Goal: Task Accomplishment & Management: Complete application form

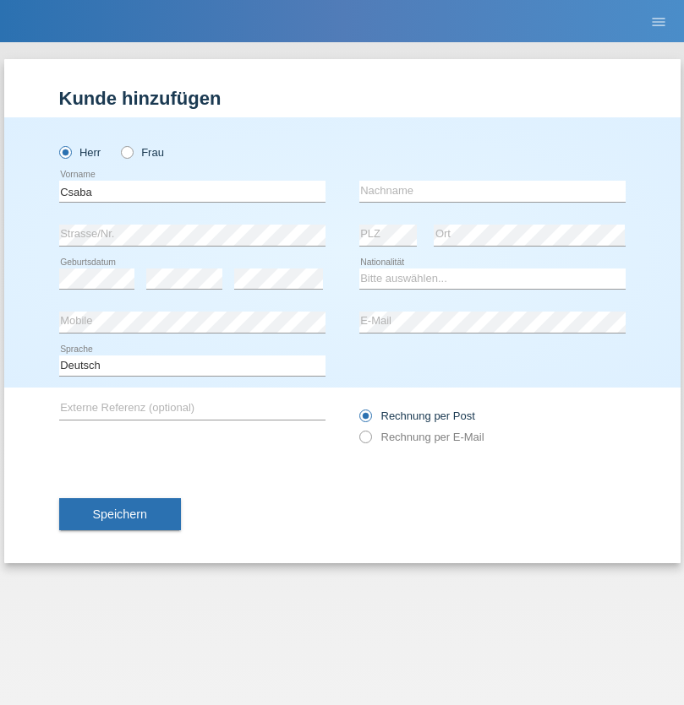
type input "Csaba"
click at [492, 191] on input "text" at bounding box center [492, 191] width 266 height 21
type input "Boros"
select select "CH"
radio input "true"
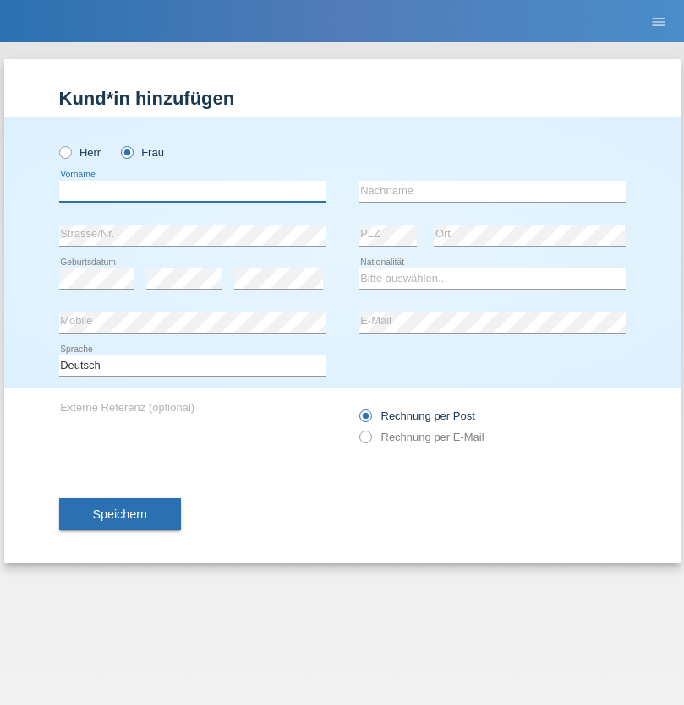
click at [192, 191] on input "text" at bounding box center [192, 191] width 266 height 21
type input "Edona"
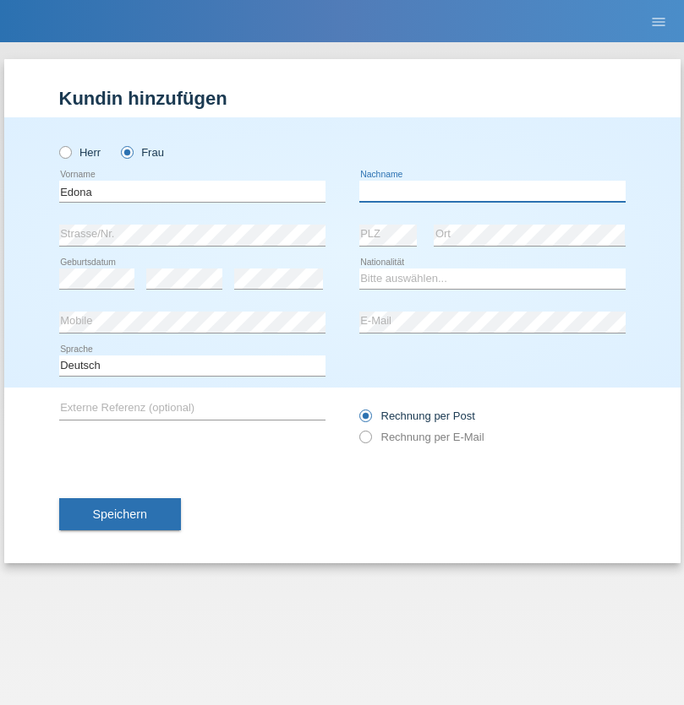
click at [492, 191] on input "text" at bounding box center [492, 191] width 266 height 21
type input "Jashari"
select select "MK"
select select "C"
select select "13"
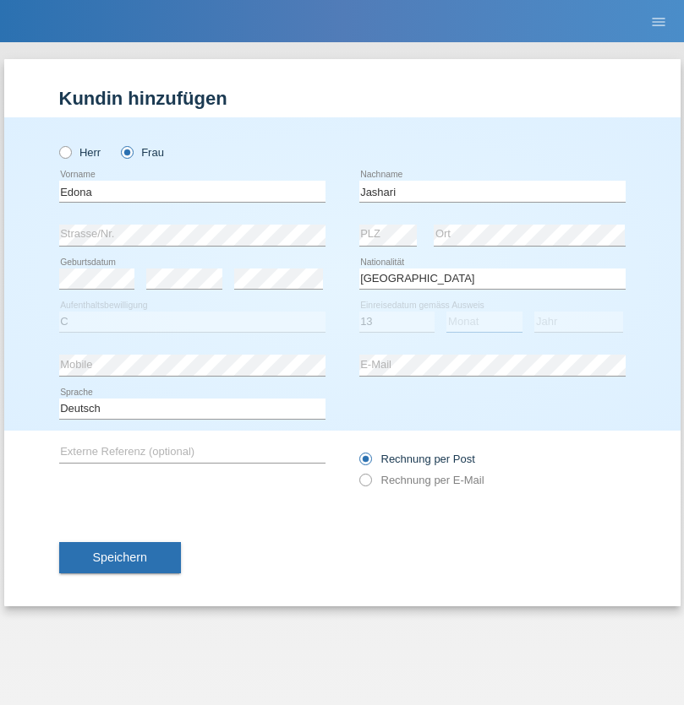
select select "02"
select select "2013"
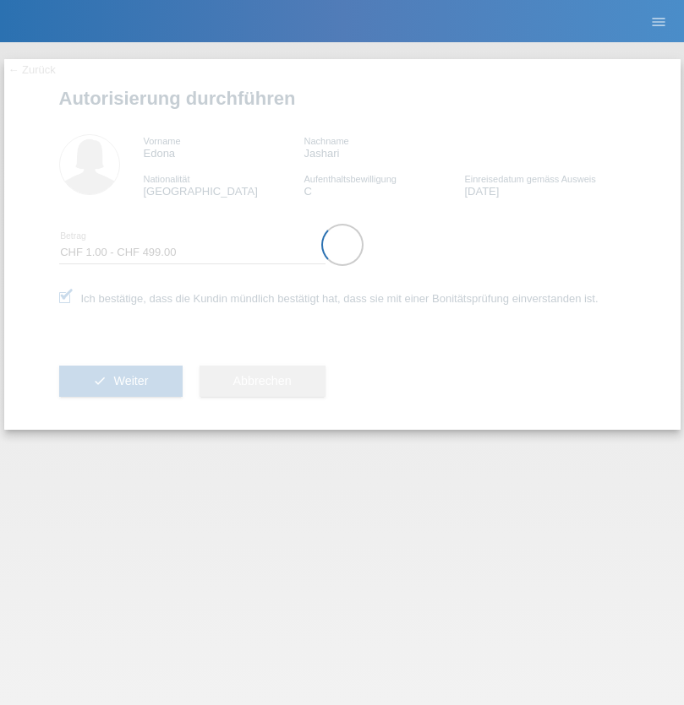
select select "1"
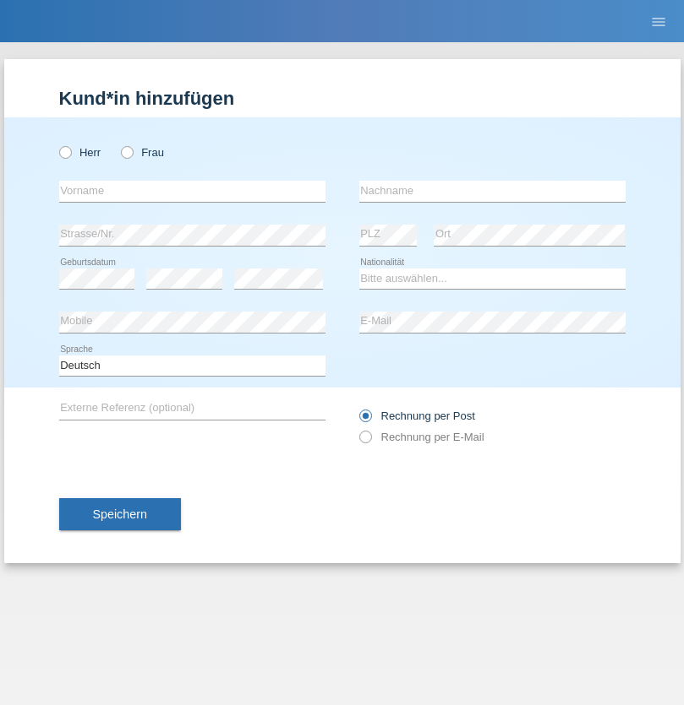
radio input "true"
click at [192, 191] on input "text" at bounding box center [192, 191] width 266 height 21
type input "Flutur"
click at [492, 191] on input "text" at bounding box center [492, 191] width 266 height 21
type input "[PERSON_NAME]"
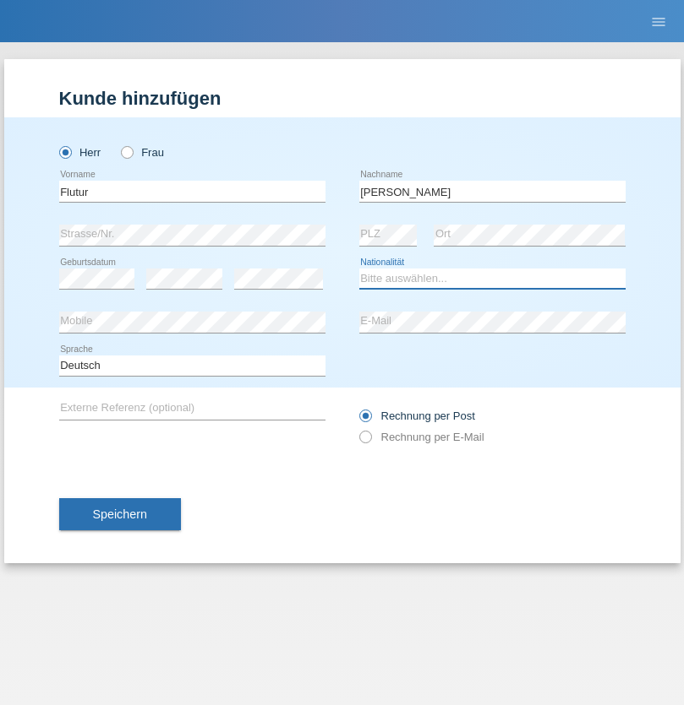
select select "RO"
select select "C"
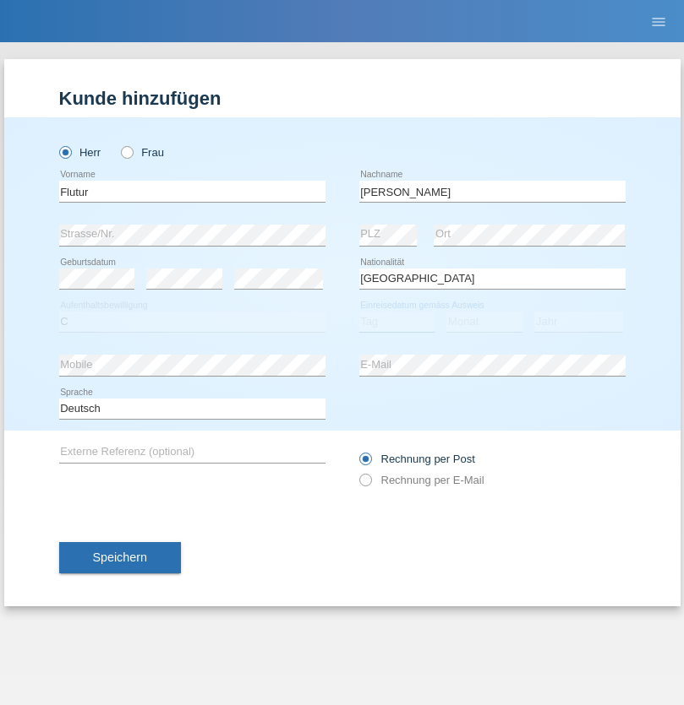
select select "24"
select select "10"
select select "2021"
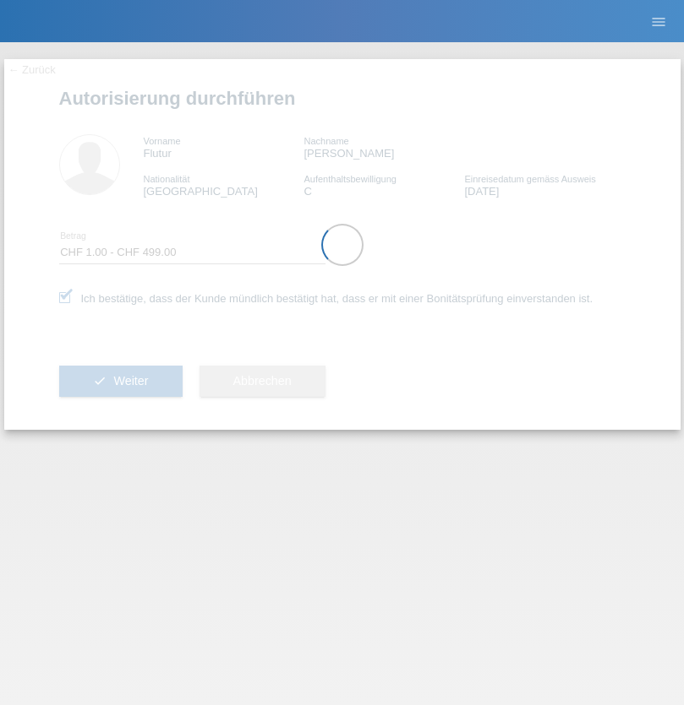
select select "1"
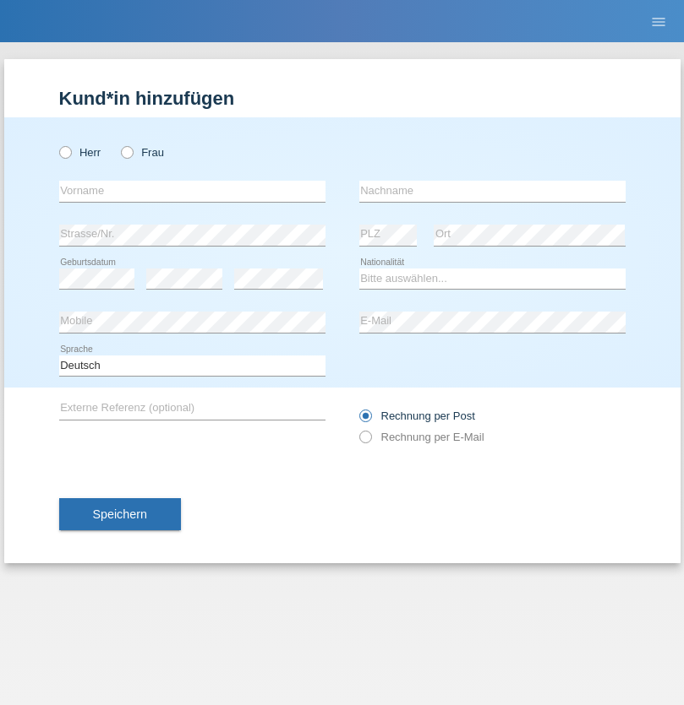
radio input "true"
click at [192, 191] on input "text" at bounding box center [192, 191] width 266 height 21
type input "Treglia"
click at [492, 191] on input "text" at bounding box center [492, 191] width 266 height 21
type input "Roberto"
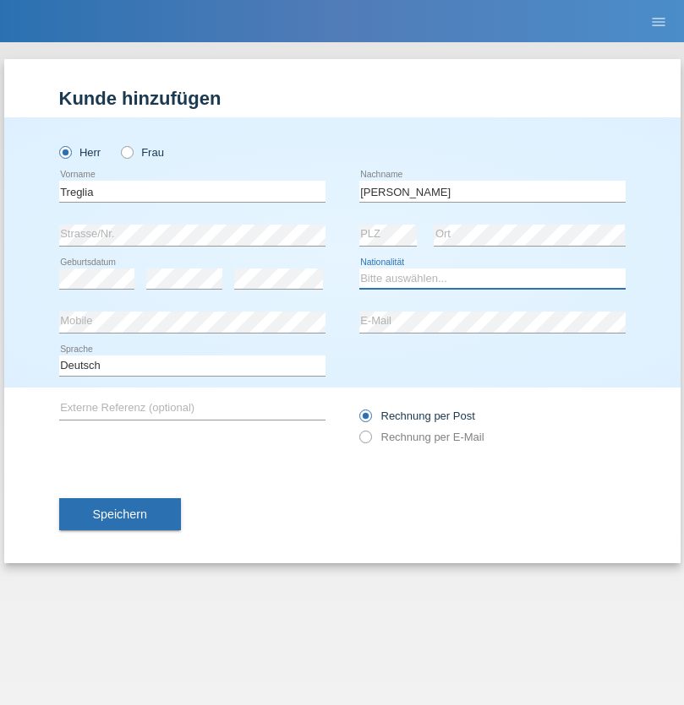
select select "IT"
select select "C"
select select "01"
select select "12"
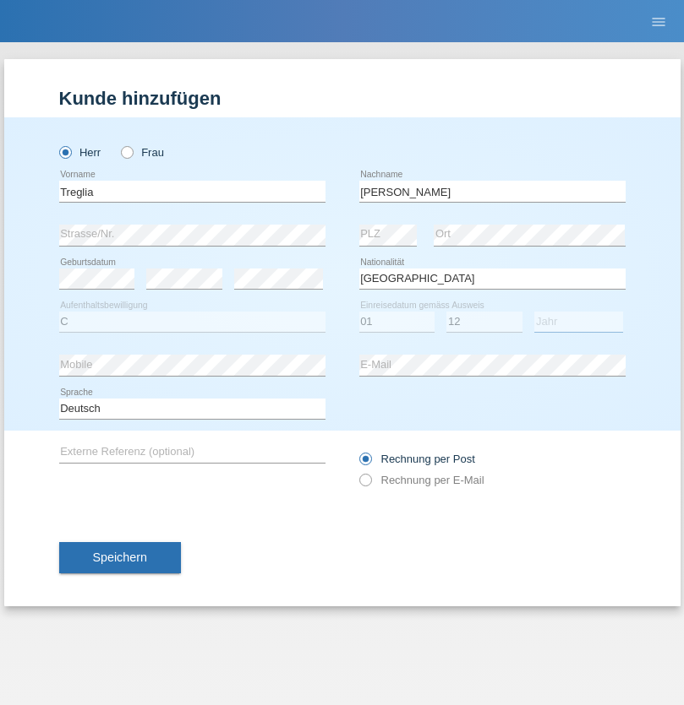
select select "2017"
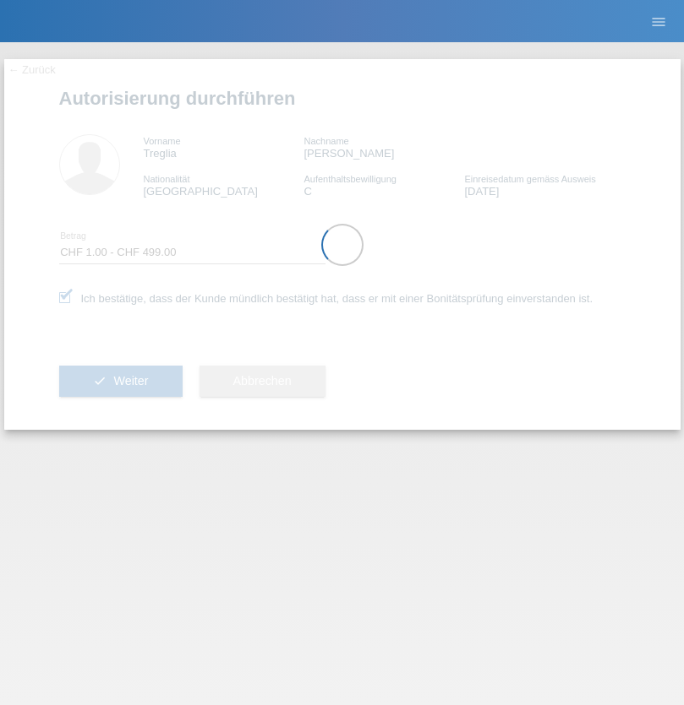
select select "1"
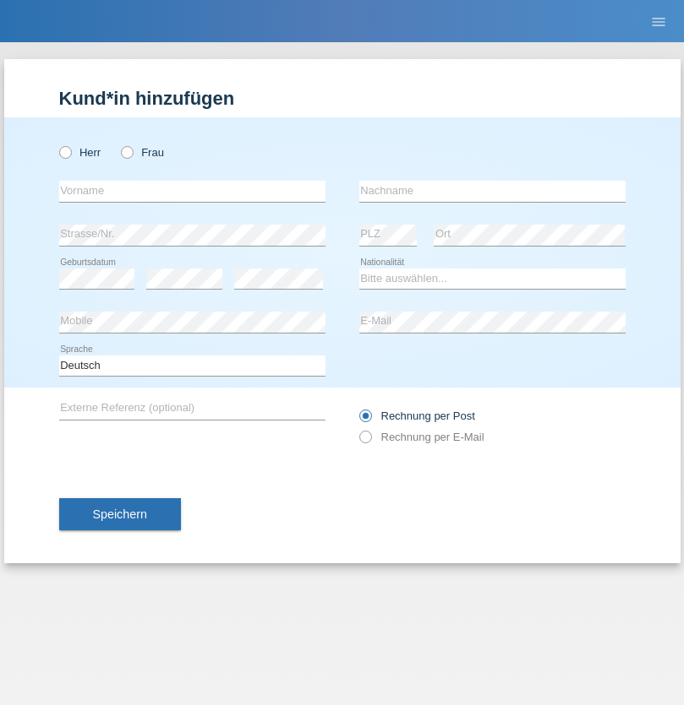
radio input "true"
click at [192, 191] on input "text" at bounding box center [192, 191] width 266 height 21
type input "[PERSON_NAME]"
click at [492, 191] on input "text" at bounding box center [492, 191] width 266 height 21
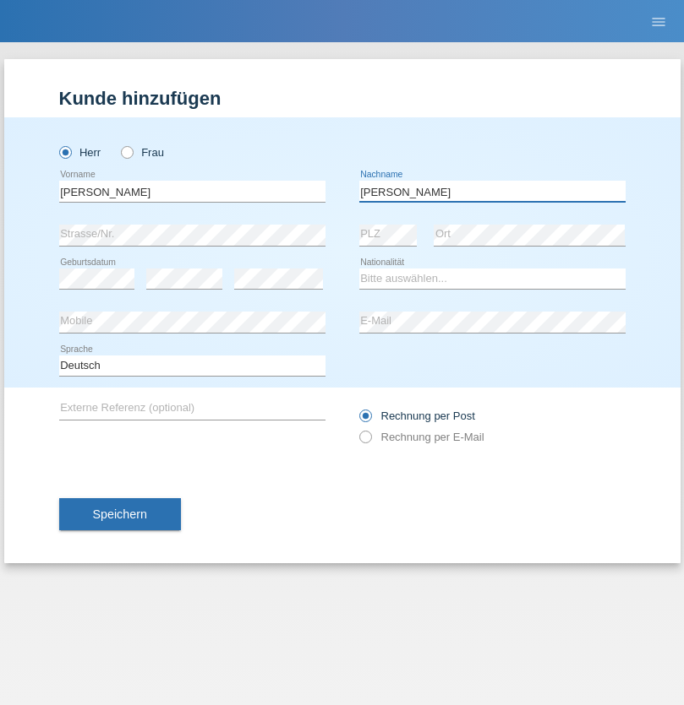
type input "[PERSON_NAME]"
select select "CH"
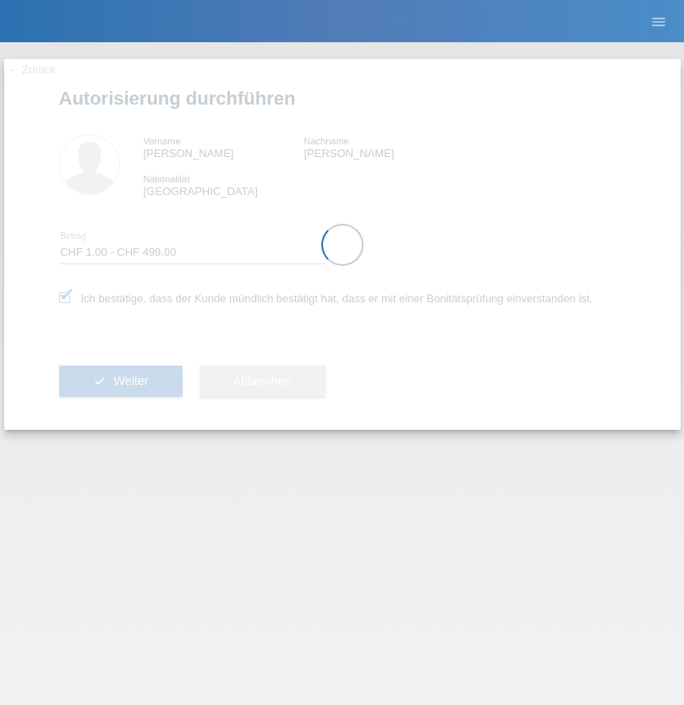
select select "1"
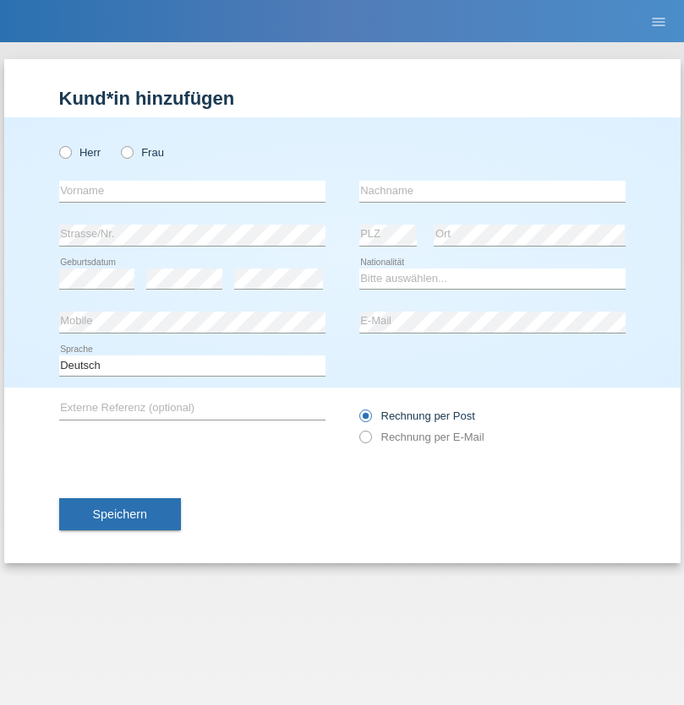
radio input "true"
click at [192, 191] on input "text" at bounding box center [192, 191] width 266 height 21
type input "Faycal"
click at [492, 191] on input "text" at bounding box center [492, 191] width 266 height 21
type input "Tamazouzt"
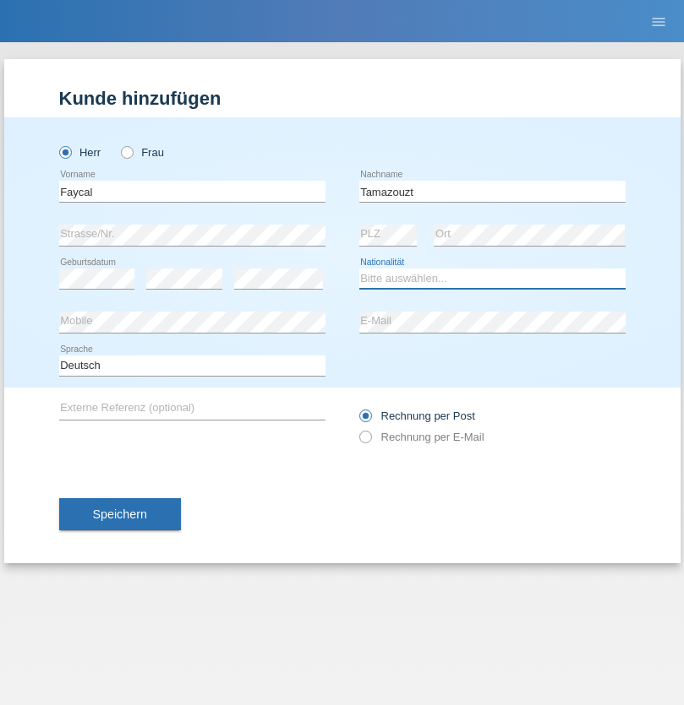
select select "DZ"
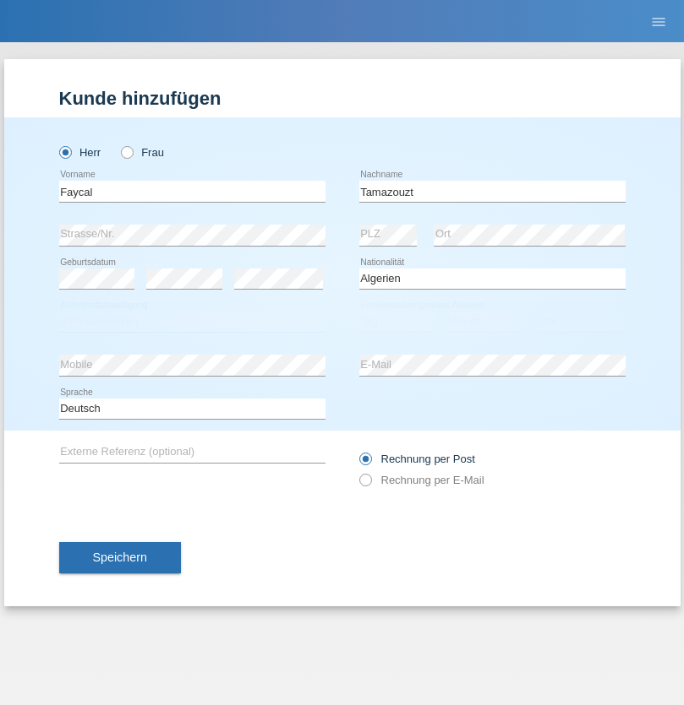
select select "C"
select select "26"
select select "12"
select select "2015"
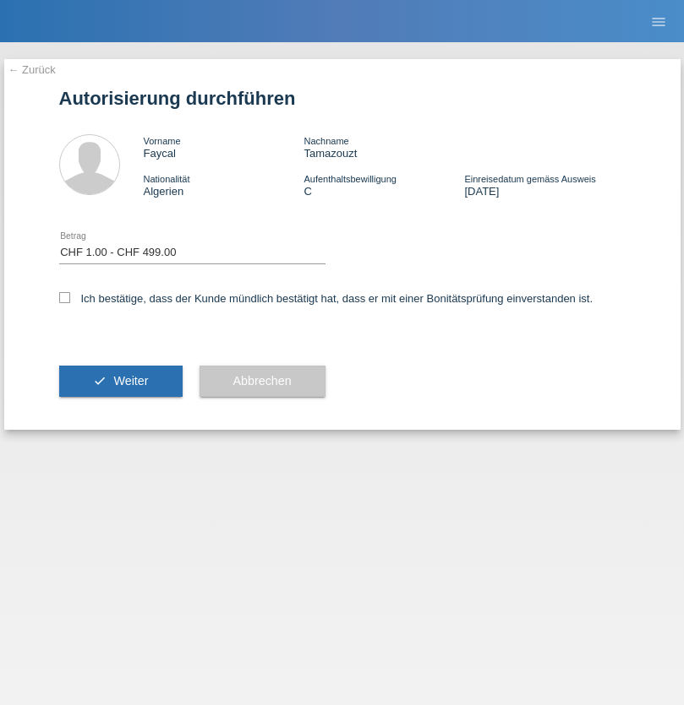
select select "1"
checkbox input "true"
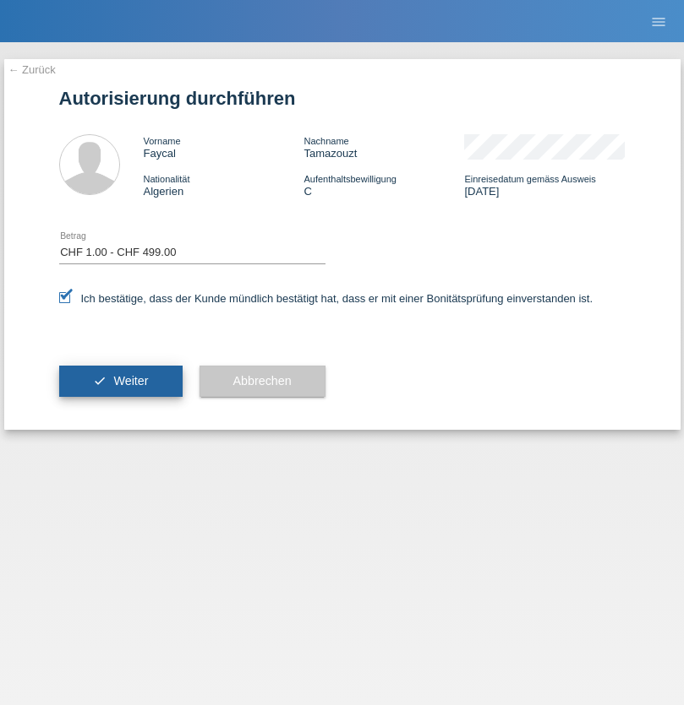
click at [120, 381] on span "Weiter" at bounding box center [130, 381] width 35 height 14
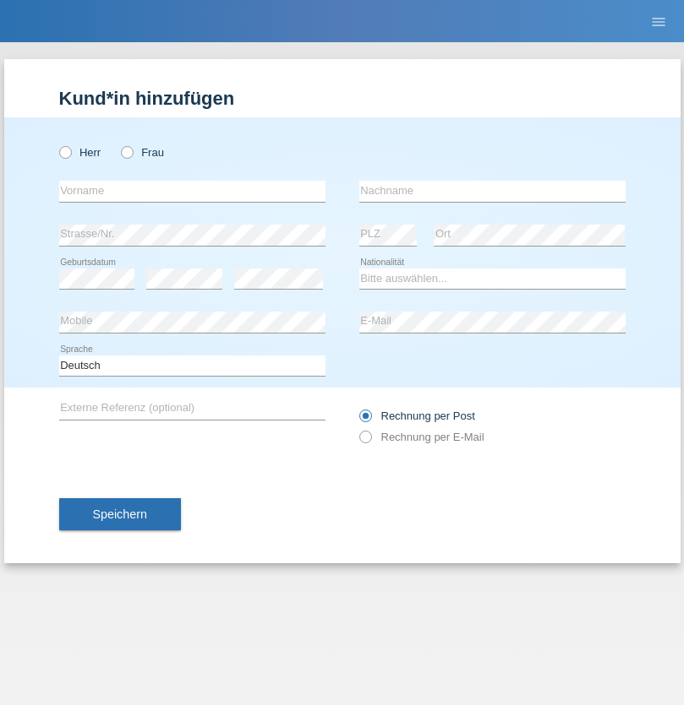
radio input "true"
click at [192, 191] on input "text" at bounding box center [192, 191] width 266 height 21
type input "[PERSON_NAME]"
click at [492, 191] on input "text" at bounding box center [492, 191] width 266 height 21
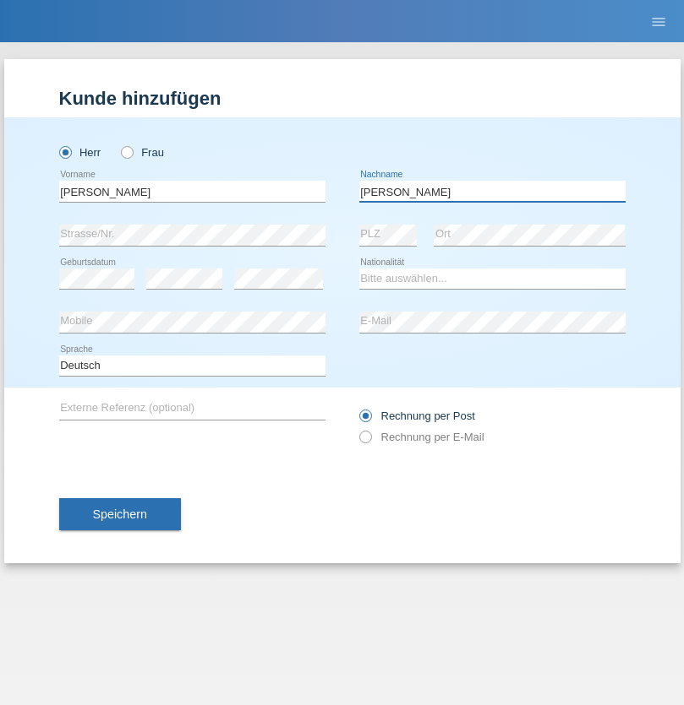
type input "De Carvalho"
select select "PT"
select select "C"
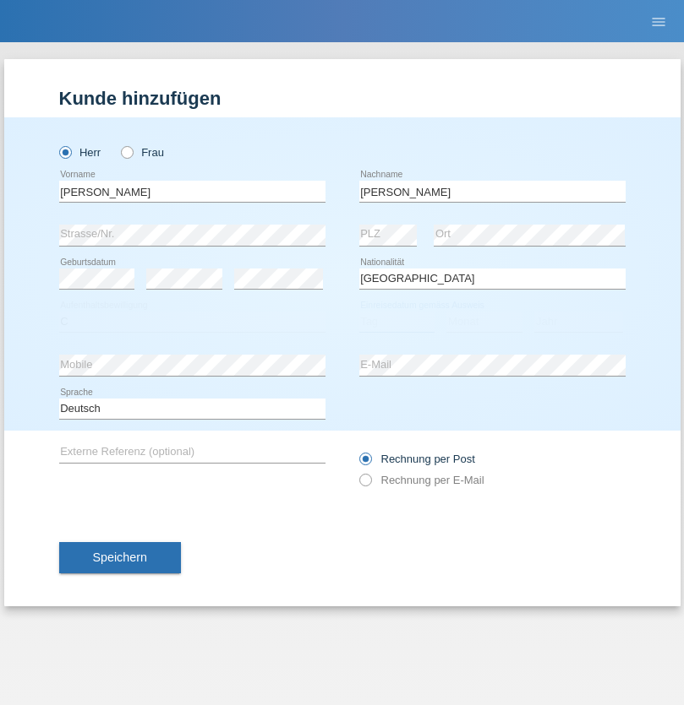
select select "01"
select select "02"
select select "2001"
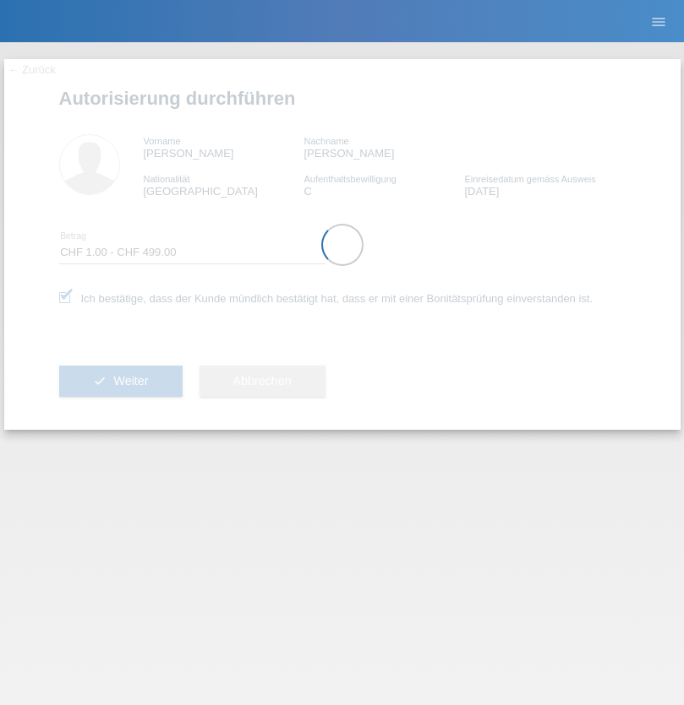
select select "1"
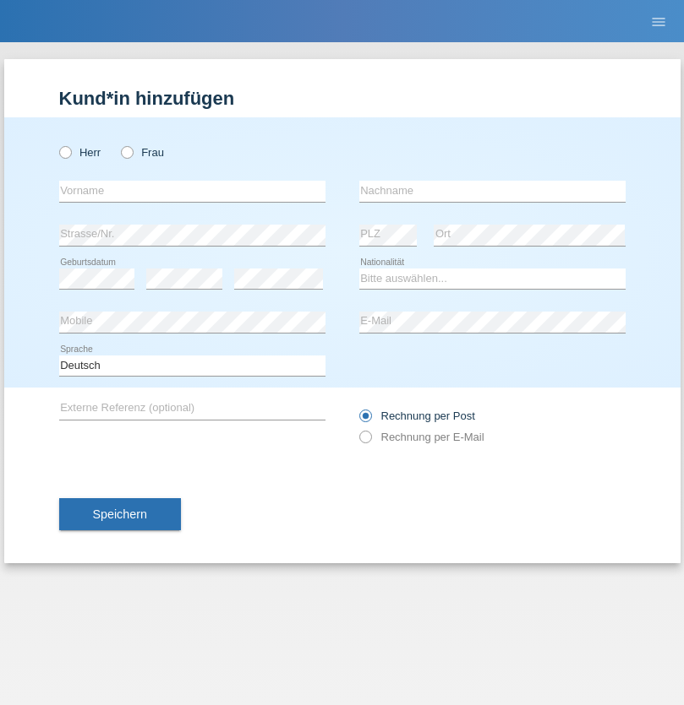
radio input "true"
click at [192, 191] on input "text" at bounding box center [192, 191] width 266 height 21
type input "Milena"
click at [492, 191] on input "text" at bounding box center [492, 191] width 266 height 21
type input "Manojlovic"
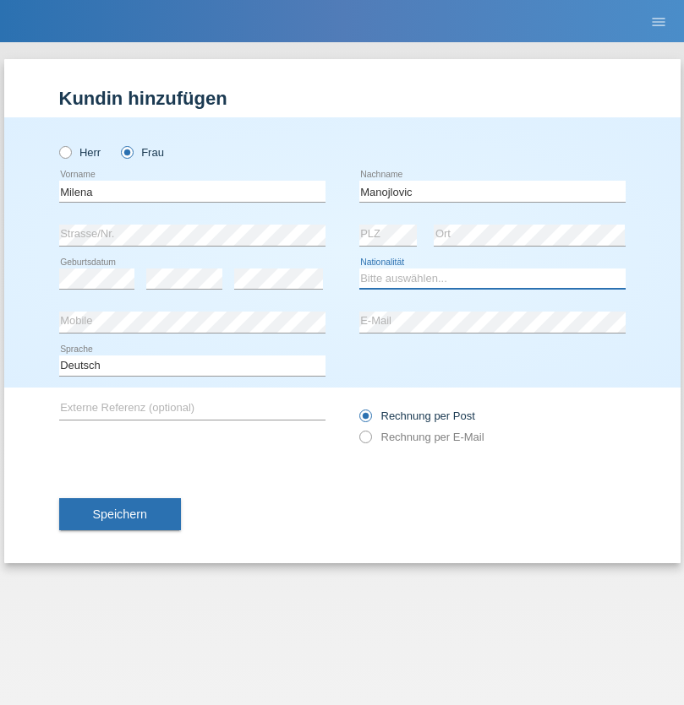
select select "AZ"
select select "C"
select select "06"
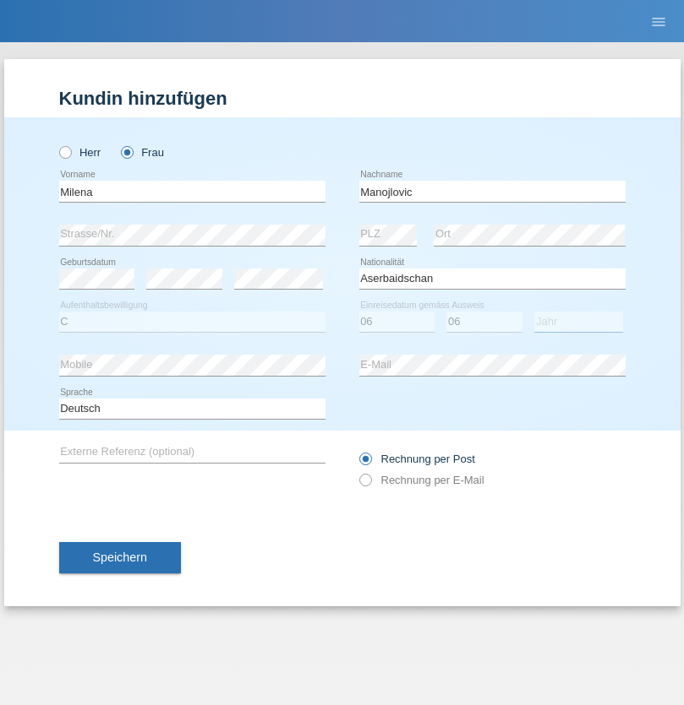
select select "2007"
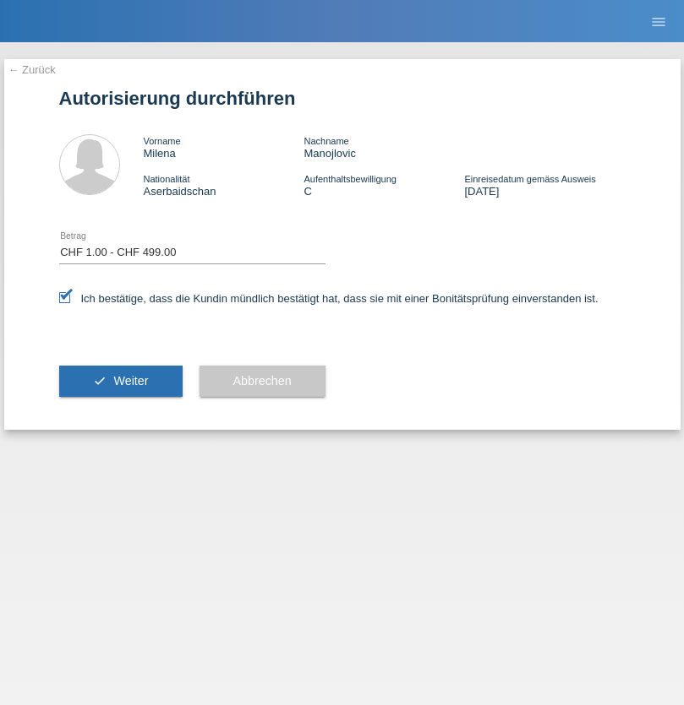
select select "1"
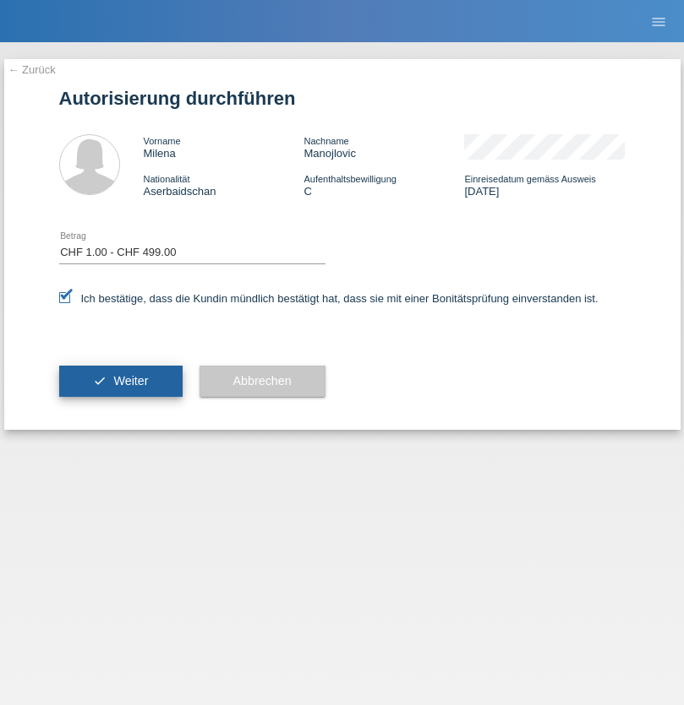
click at [120, 381] on span "Weiter" at bounding box center [130, 381] width 35 height 14
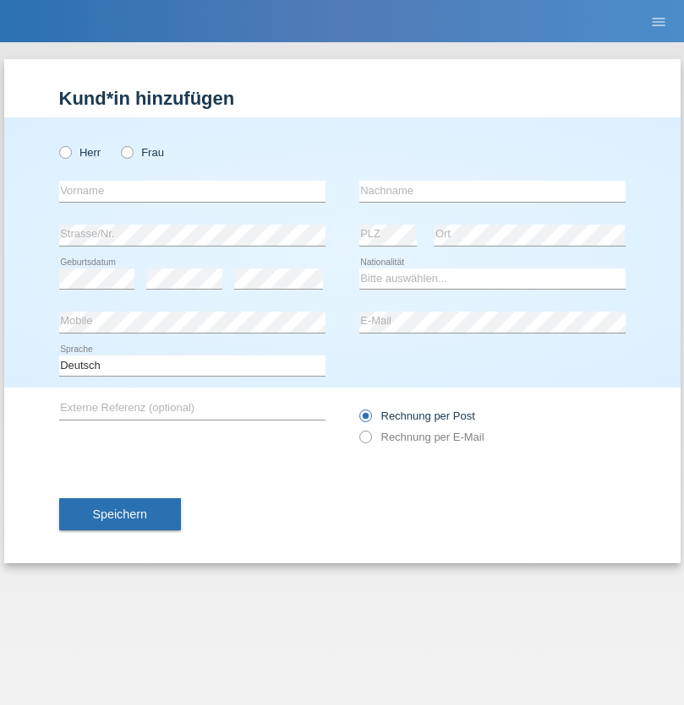
radio input "true"
click at [192, 191] on input "text" at bounding box center [192, 191] width 266 height 21
type input "Chiqo"
click at [492, 191] on input "text" at bounding box center [492, 191] width 266 height 21
type input "Bagage"
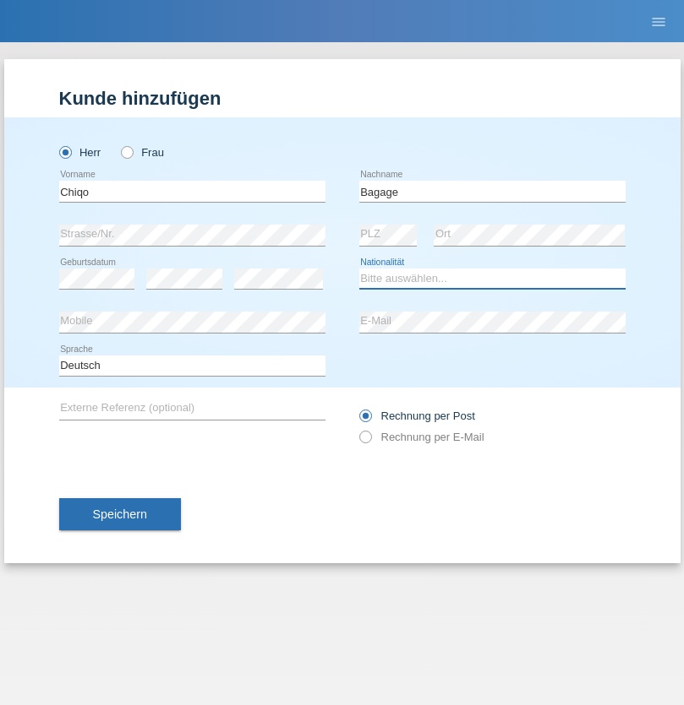
select select "CH"
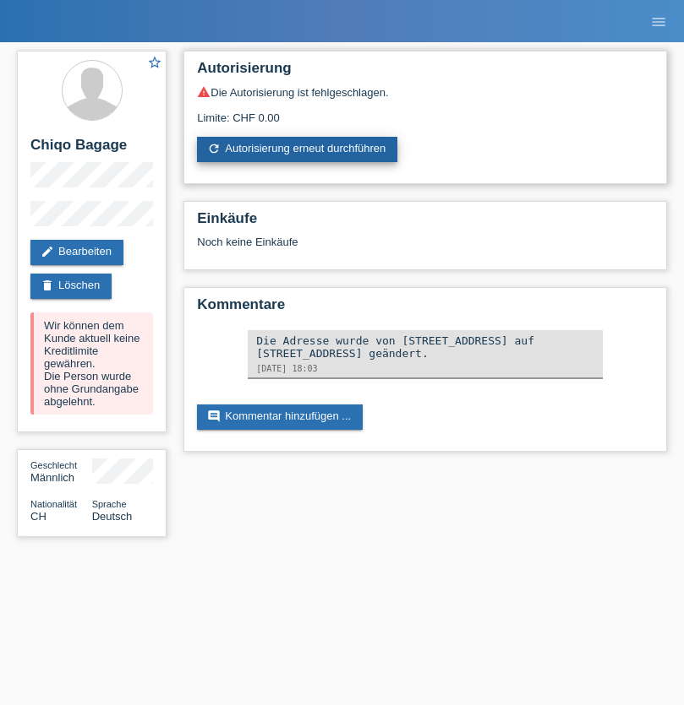
click at [298, 150] on link "refresh Autorisierung erneut durchführen" at bounding box center [297, 149] width 200 height 25
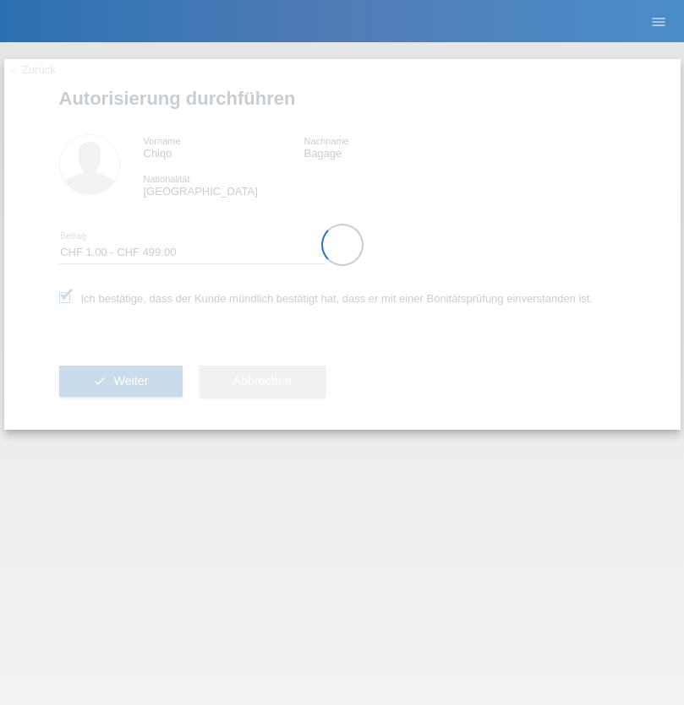
select select "1"
